Goal: Transaction & Acquisition: Register for event/course

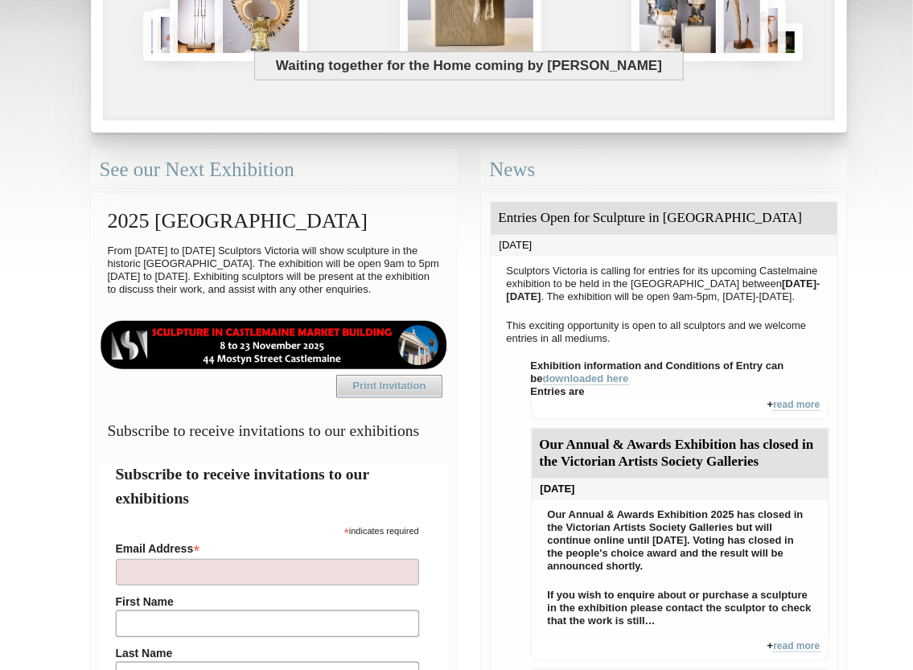
scroll to position [333, 0]
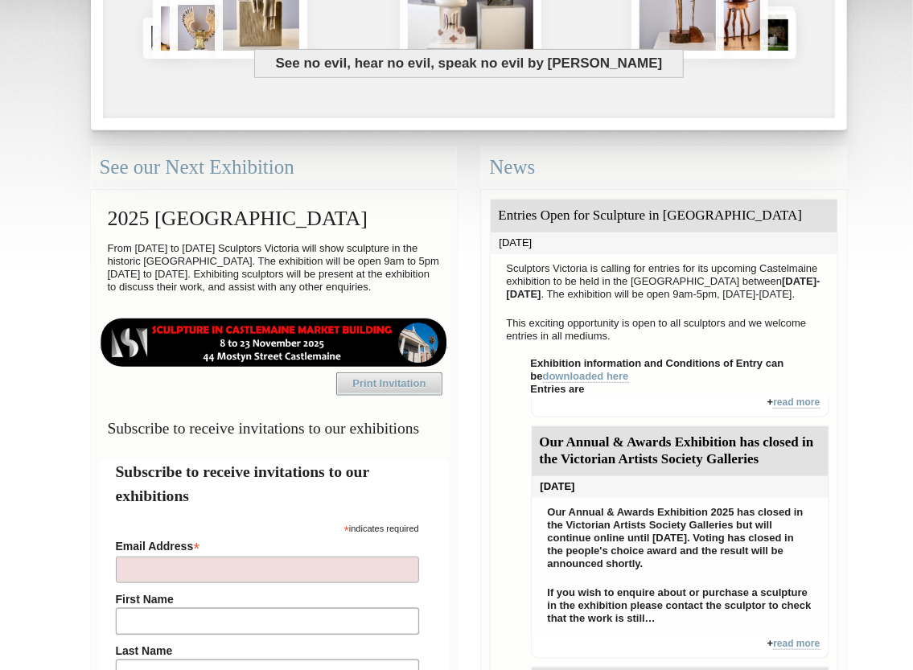
drag, startPoint x: 599, startPoint y: 216, endPoint x: 692, endPoint y: 223, distance: 93.6
click at [692, 223] on div "Entries Open for Sculpture in Castlemaine Market Building" at bounding box center [664, 216] width 347 height 33
click at [689, 233] on div "Entries Open for Sculpture in Castlemaine Market Building" at bounding box center [664, 216] width 347 height 33
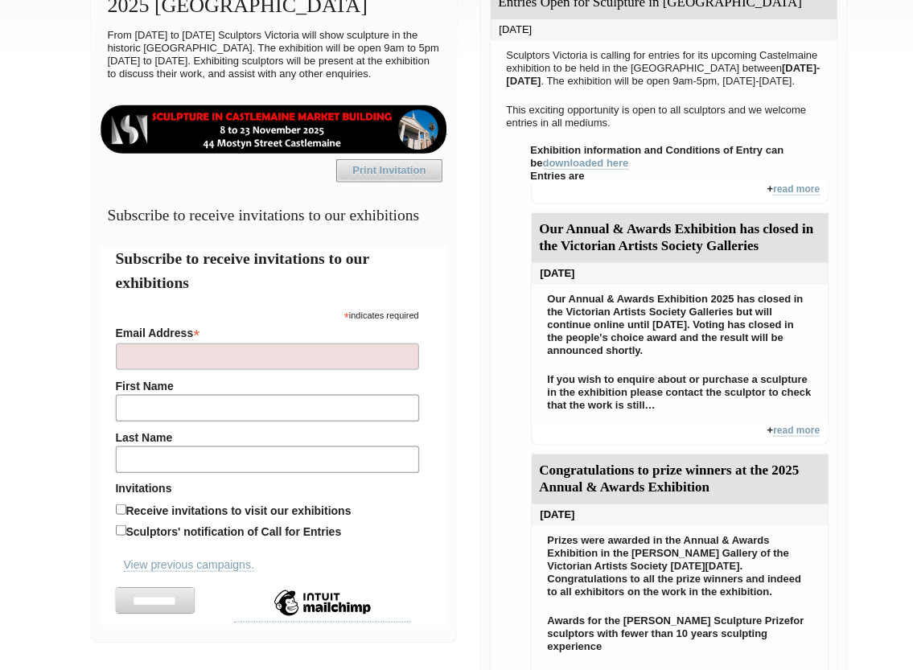
scroll to position [574, 0]
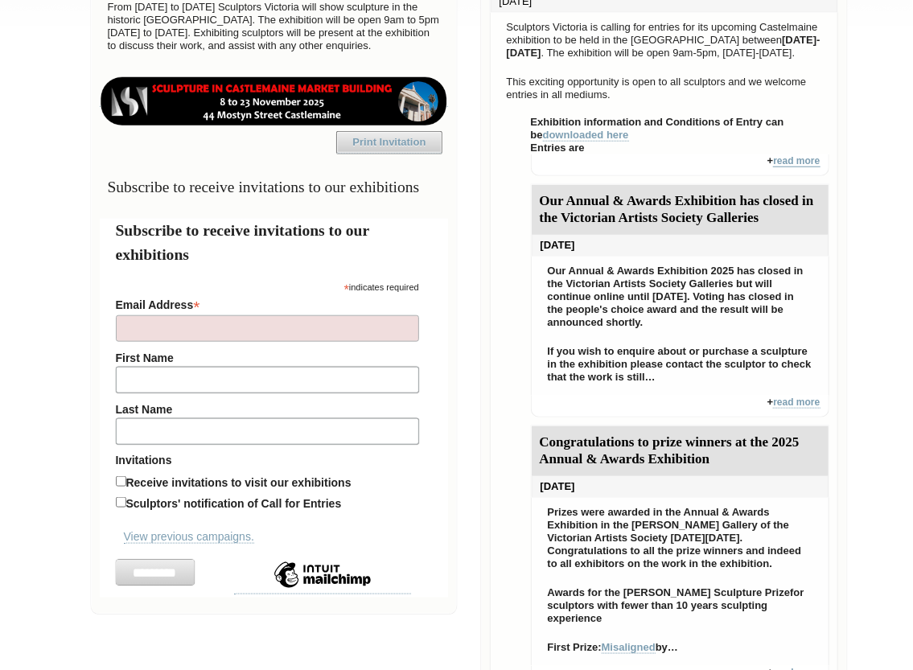
click at [787, 167] on link "read more" at bounding box center [796, 161] width 47 height 12
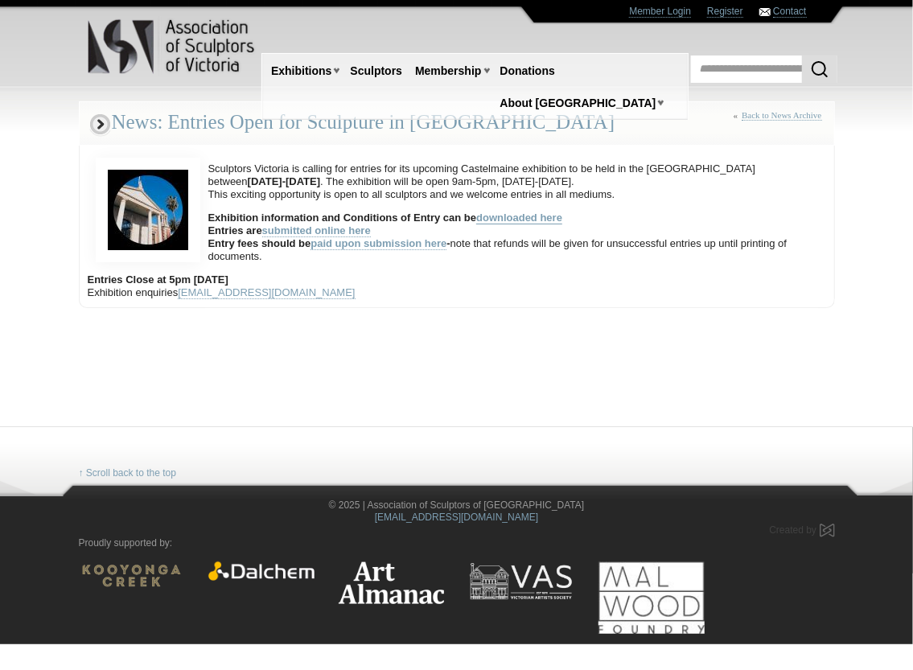
click at [503, 217] on link "downloaded here" at bounding box center [519, 218] width 86 height 13
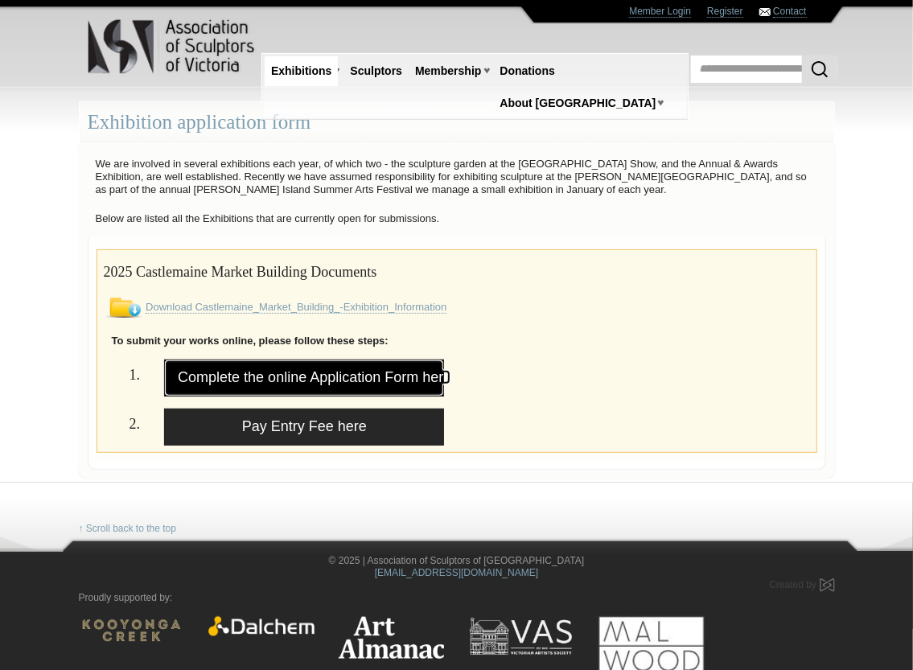
click at [396, 380] on link "Complete the online Application Form here" at bounding box center [304, 378] width 280 height 37
click at [158, 175] on p "We are involved in several exhibitions each year, of which two - the sculpture …" at bounding box center [457, 177] width 739 height 47
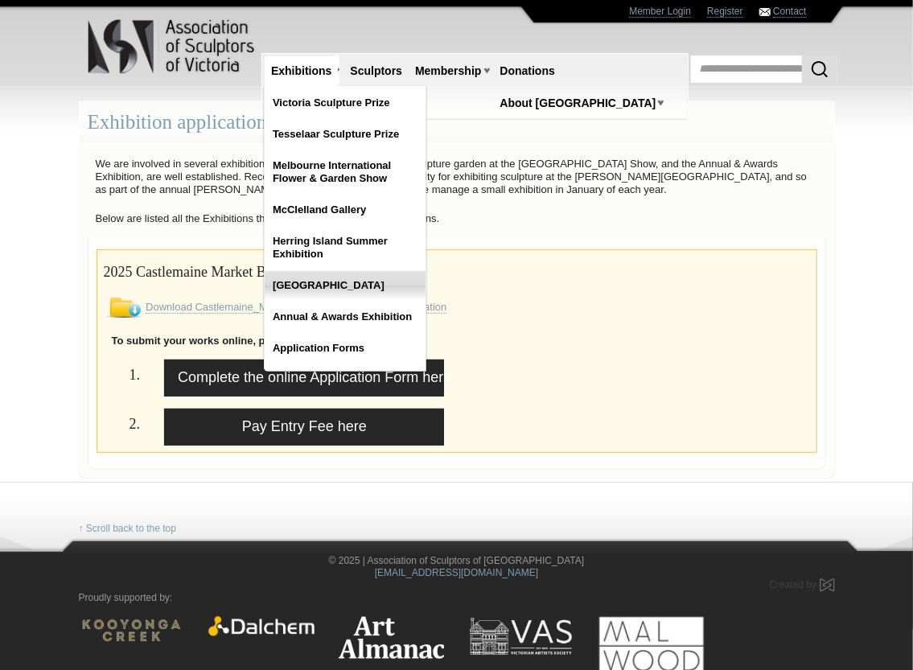
click at [354, 278] on link "[GEOGRAPHIC_DATA]" at bounding box center [345, 285] width 161 height 29
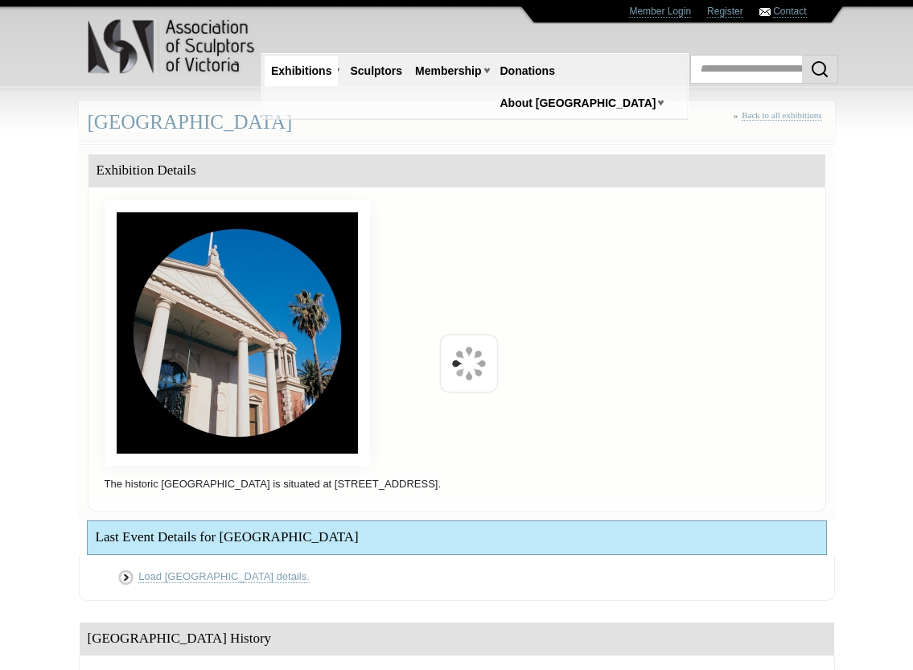
scroll to position [249, 0]
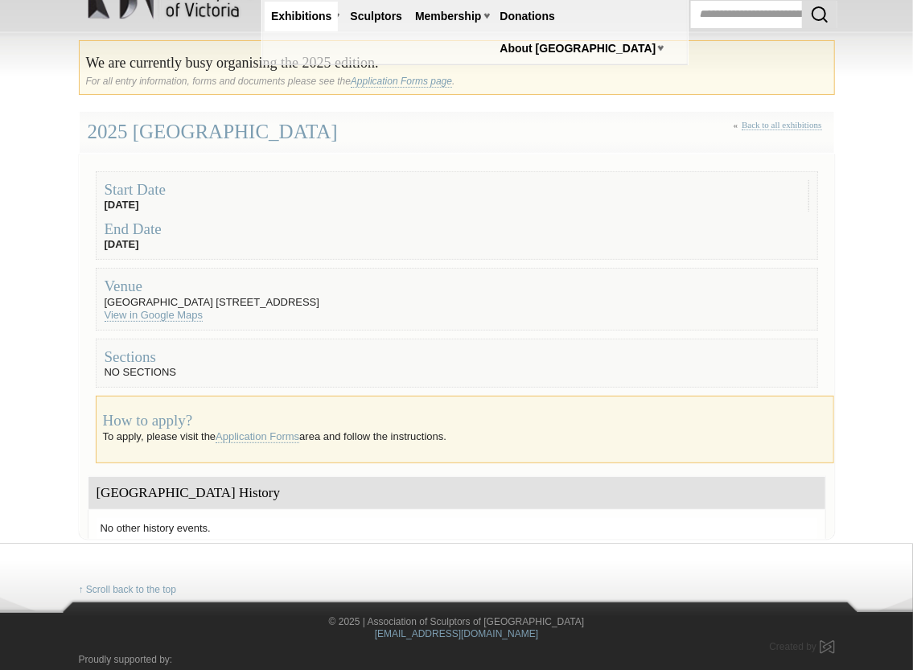
scroll to position [80, 0]
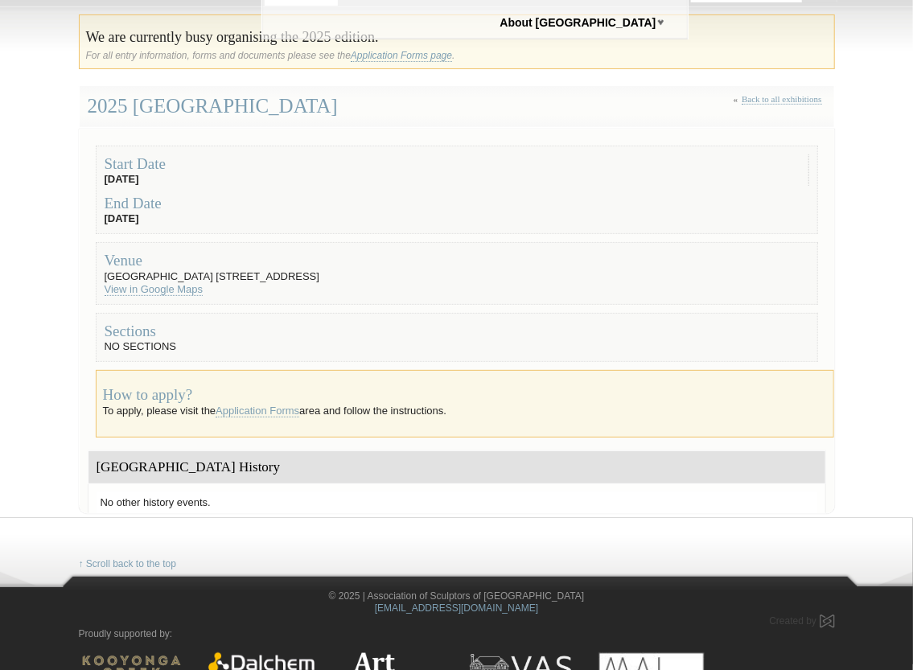
click at [228, 273] on fieldset "Venue Castlemaine Market Building 44 Mostyn St, Castlemaine VIC 3450 View in Go…" at bounding box center [457, 273] width 722 height 62
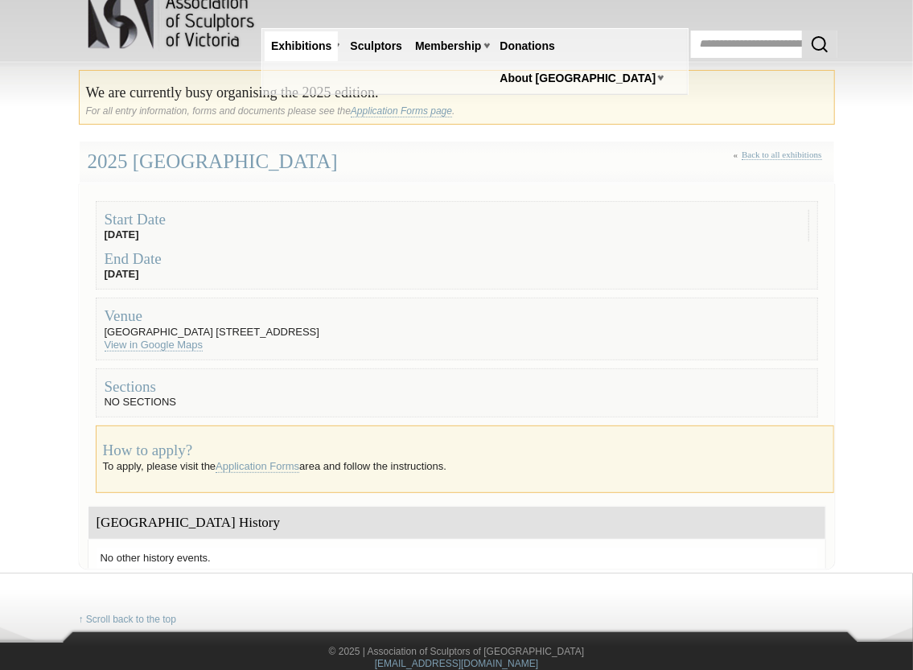
scroll to position [0, 0]
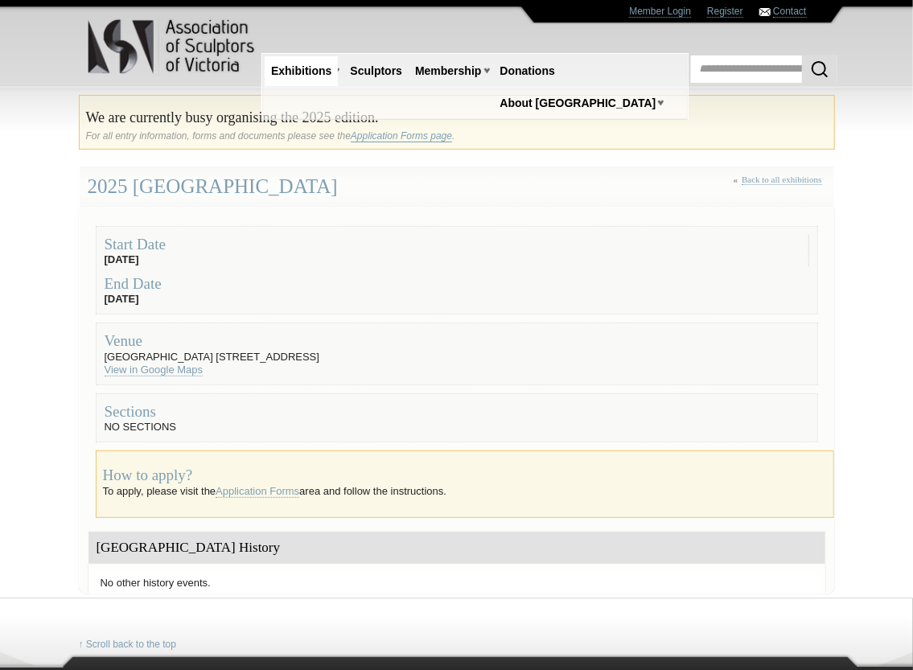
click at [409, 137] on link "Application Forms page" at bounding box center [401, 136] width 101 height 12
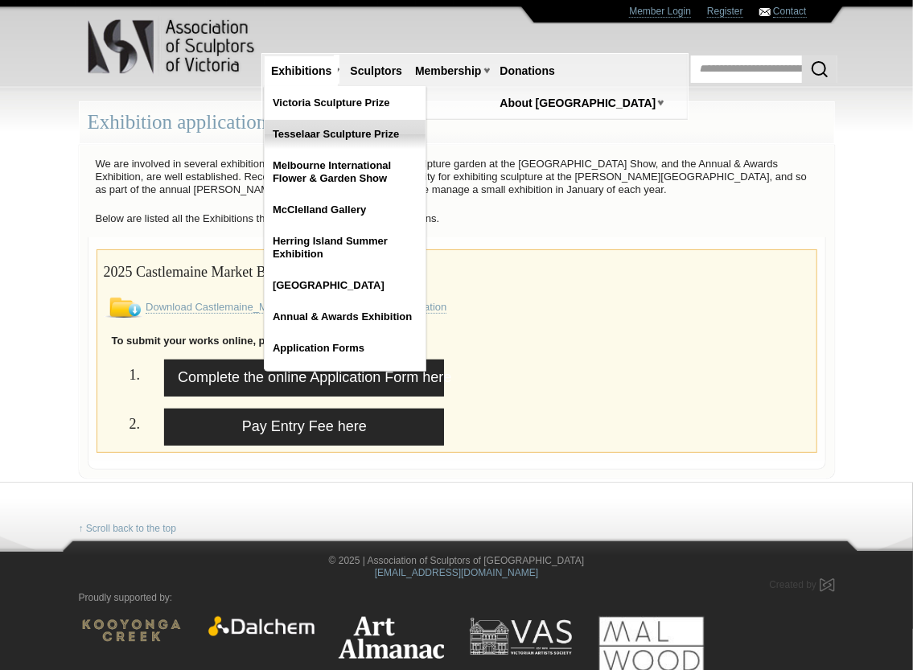
click at [324, 121] on link "Tesselaar Sculpture Prize" at bounding box center [345, 134] width 161 height 29
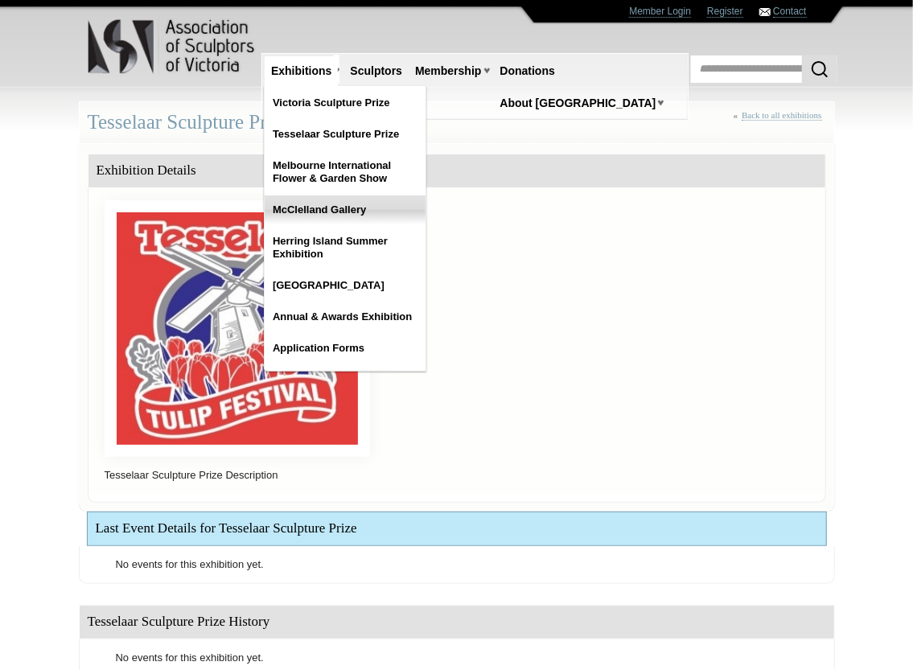
click at [315, 211] on link "McClelland Gallery" at bounding box center [345, 209] width 161 height 29
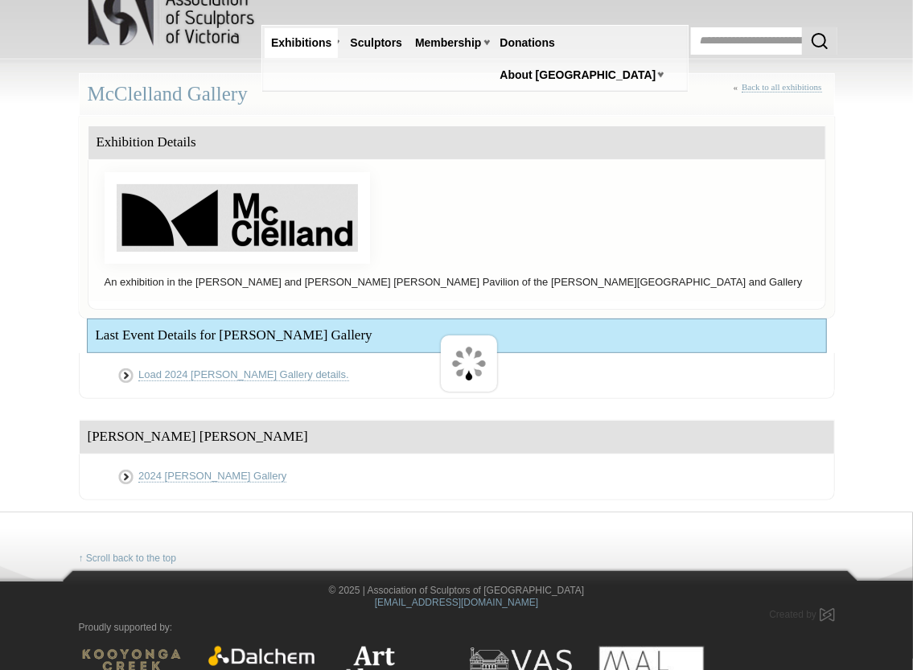
scroll to position [3, 0]
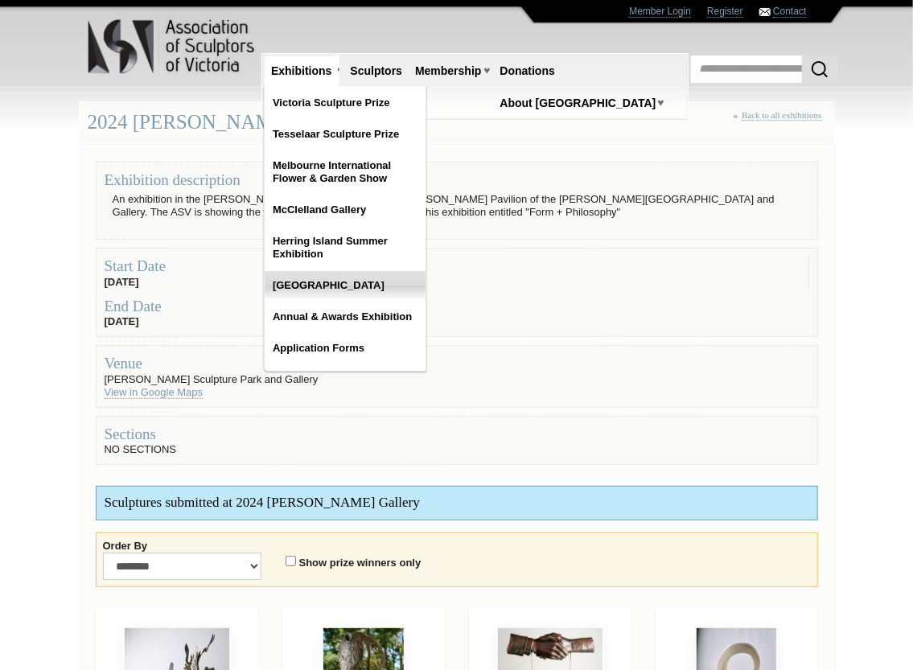
click at [314, 281] on link "[GEOGRAPHIC_DATA]" at bounding box center [345, 285] width 161 height 29
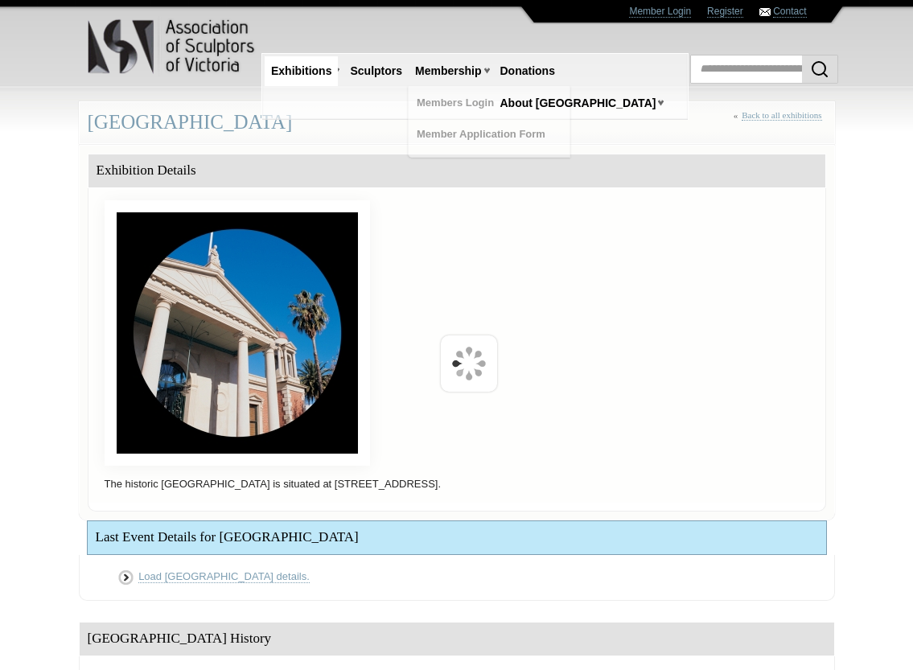
scroll to position [249, 0]
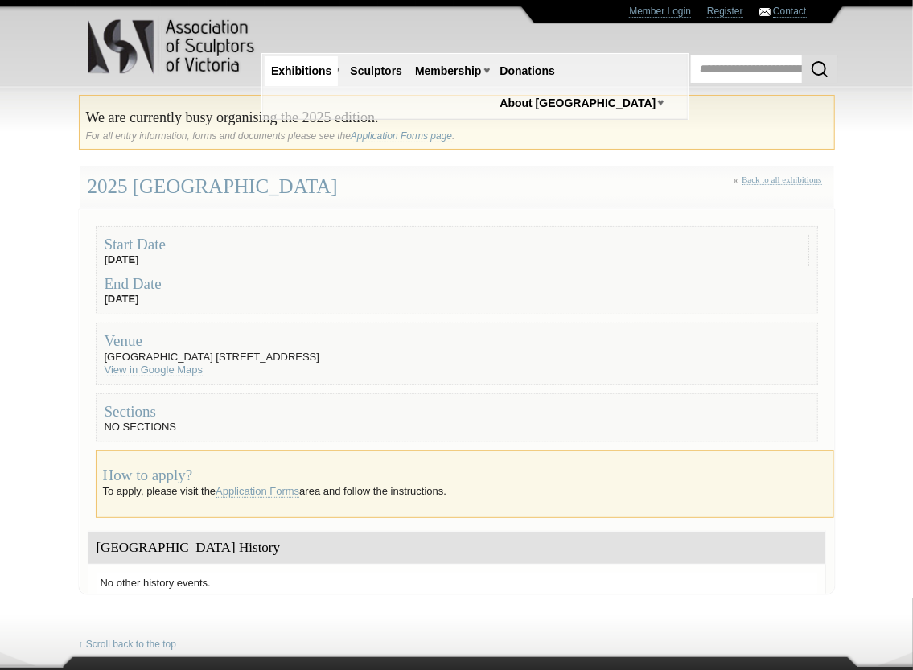
scroll to position [80, 0]
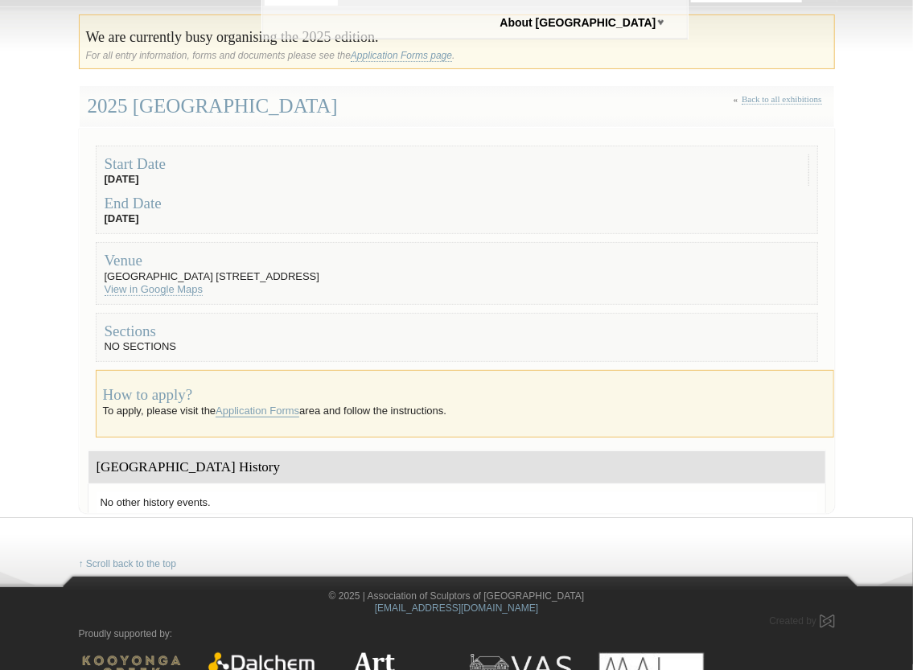
click at [286, 406] on link "Application Forms" at bounding box center [258, 411] width 84 height 13
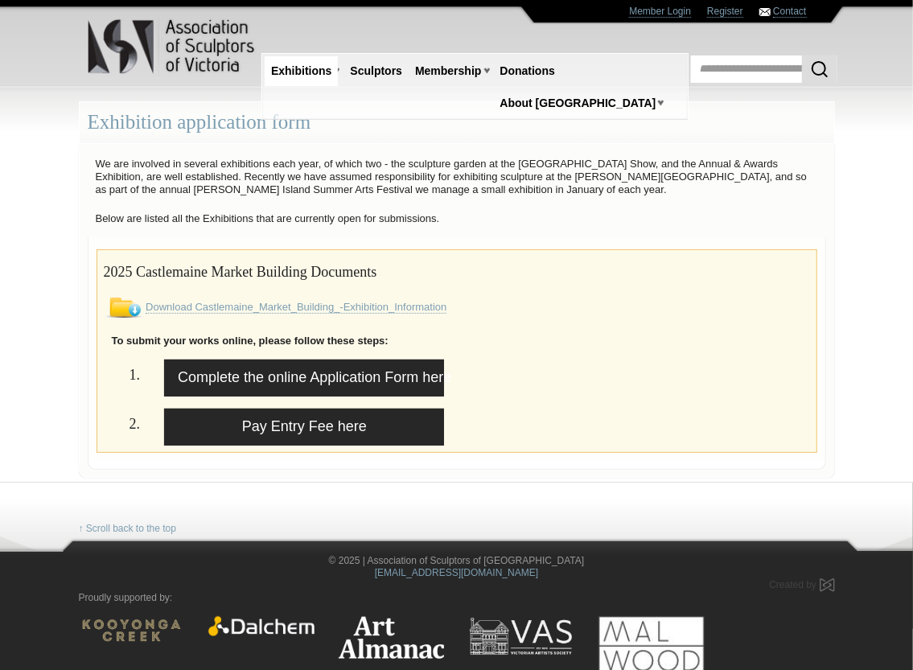
click at [200, 45] on img at bounding box center [172, 46] width 171 height 61
click at [120, 38] on img at bounding box center [172, 46] width 171 height 61
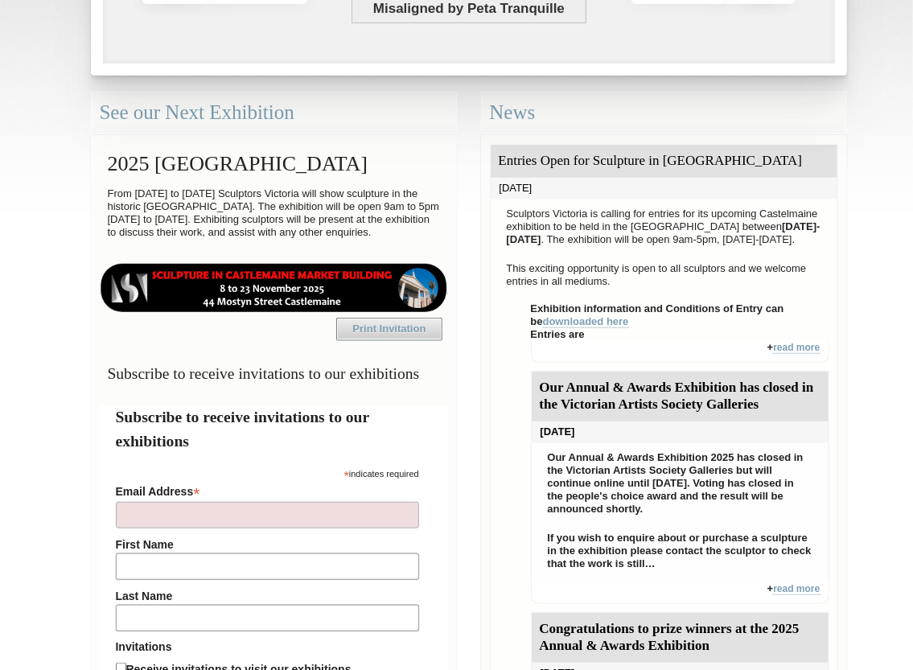
scroll to position [483, 0]
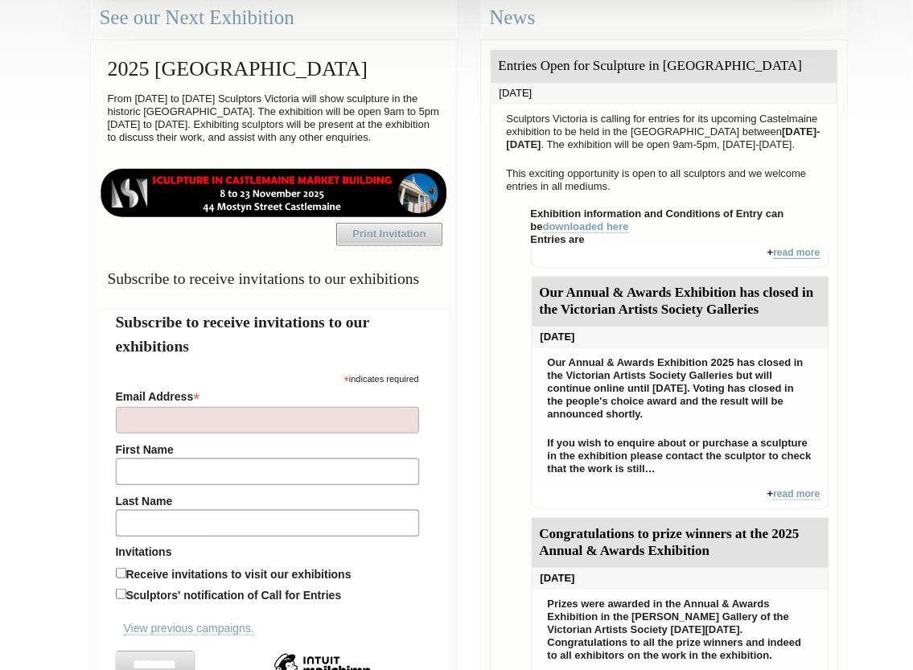
click at [808, 259] on link "read more" at bounding box center [796, 253] width 47 height 12
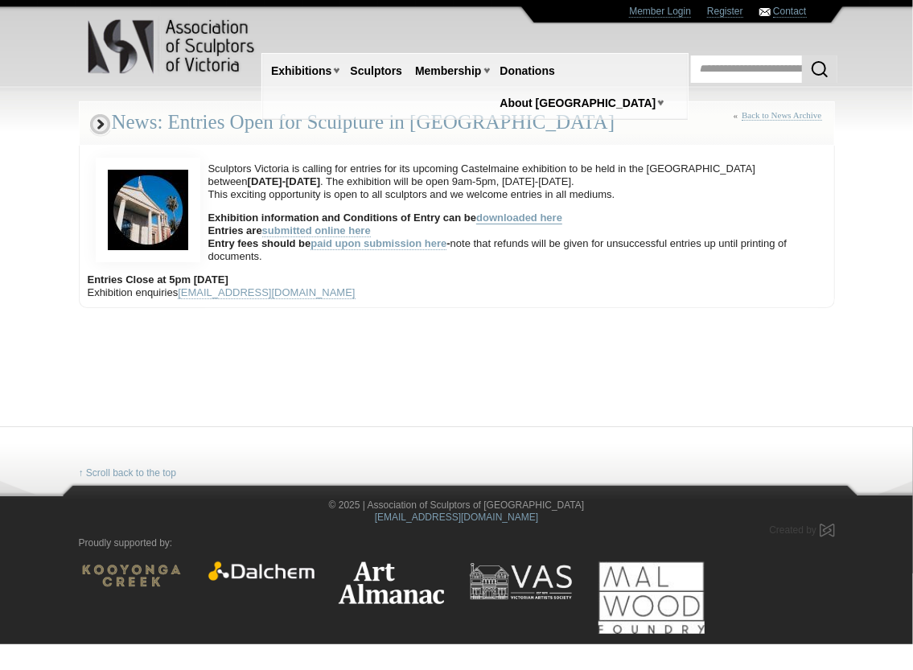
click at [508, 219] on link "downloaded here" at bounding box center [519, 218] width 86 height 13
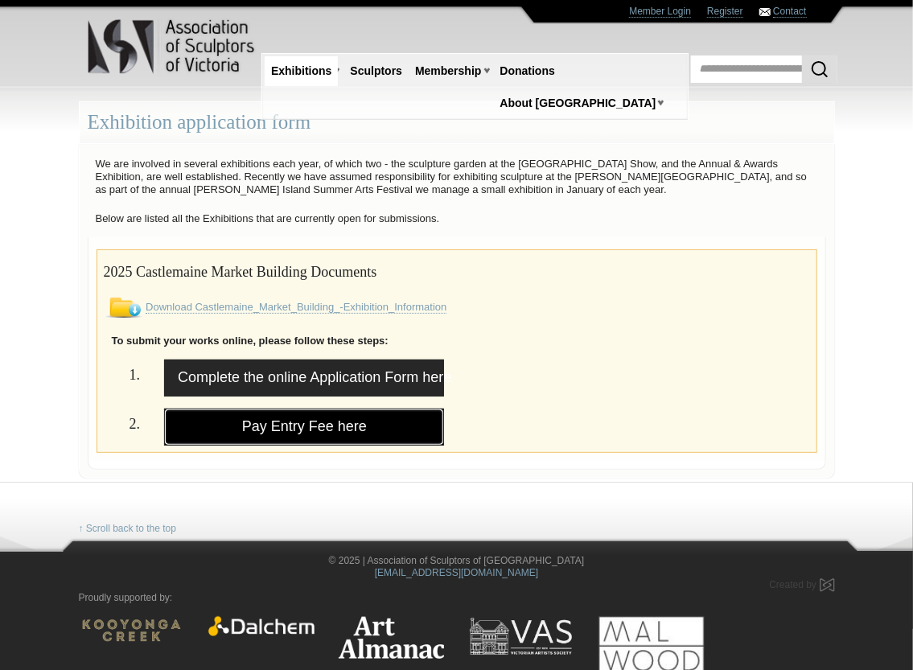
click at [335, 422] on link "Pay Entry Fee here" at bounding box center [304, 427] width 280 height 37
